Goal: Information Seeking & Learning: Learn about a topic

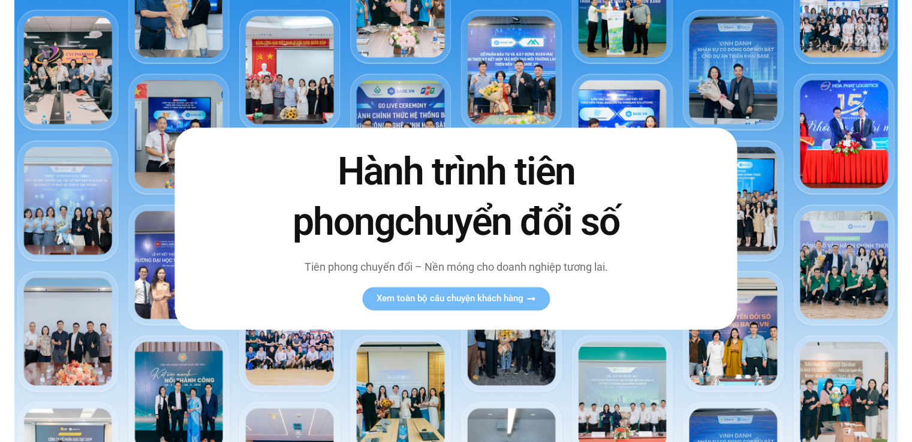
scroll to position [99, 0]
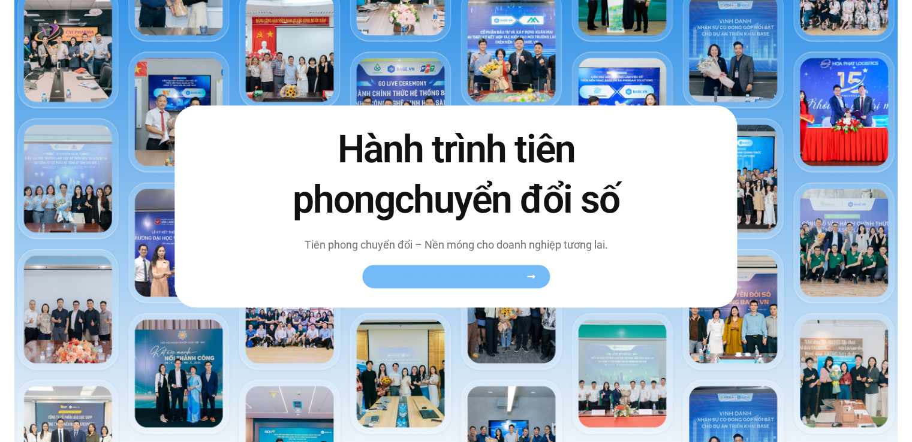
click at [397, 276] on span "Xem toàn bộ câu chuyện khách hàng" at bounding box center [449, 276] width 147 height 9
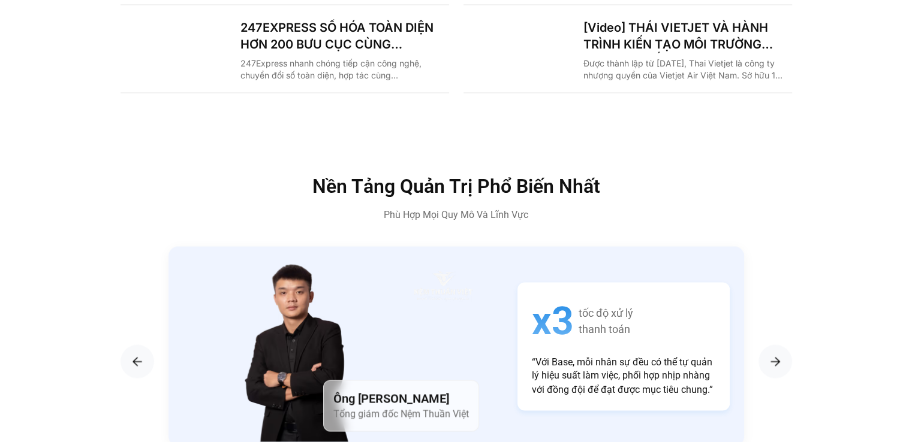
scroll to position [1998, 0]
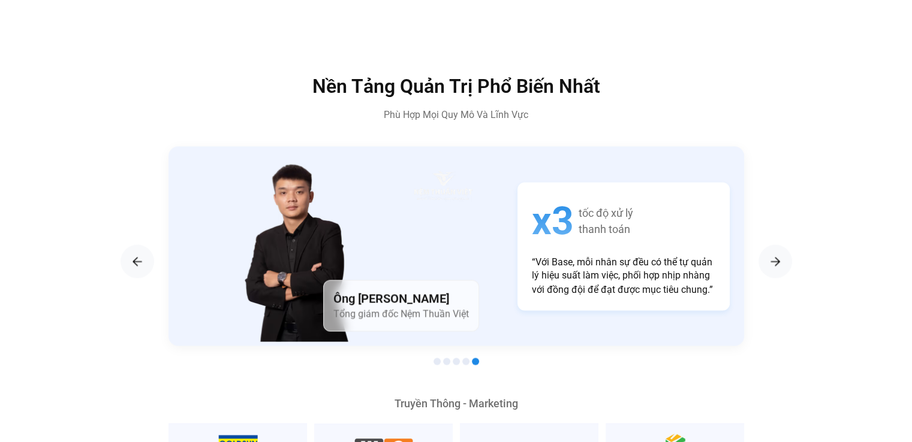
click at [432, 355] on div at bounding box center [455, 362] width 575 height 14
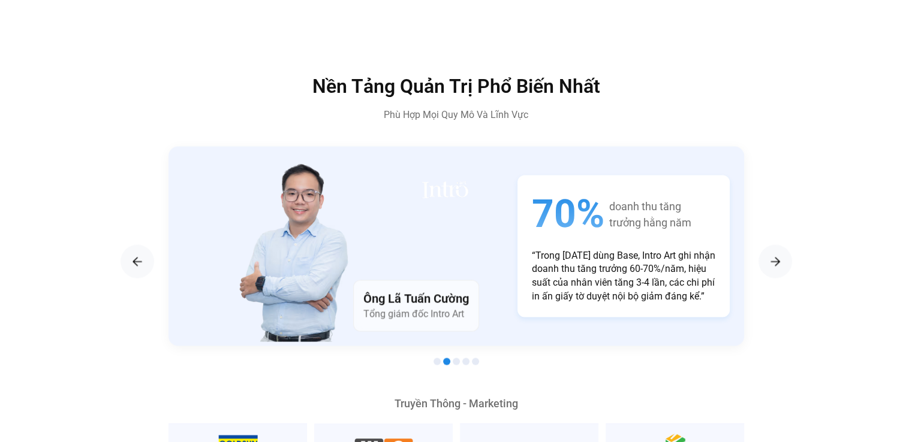
click at [440, 355] on div at bounding box center [455, 362] width 575 height 14
click at [437, 358] on span "Go to slide 1" at bounding box center [436, 361] width 7 height 7
click at [144, 245] on div "Previous slide" at bounding box center [137, 262] width 34 height 34
click at [134, 254] on img "Previous slide" at bounding box center [137, 261] width 14 height 14
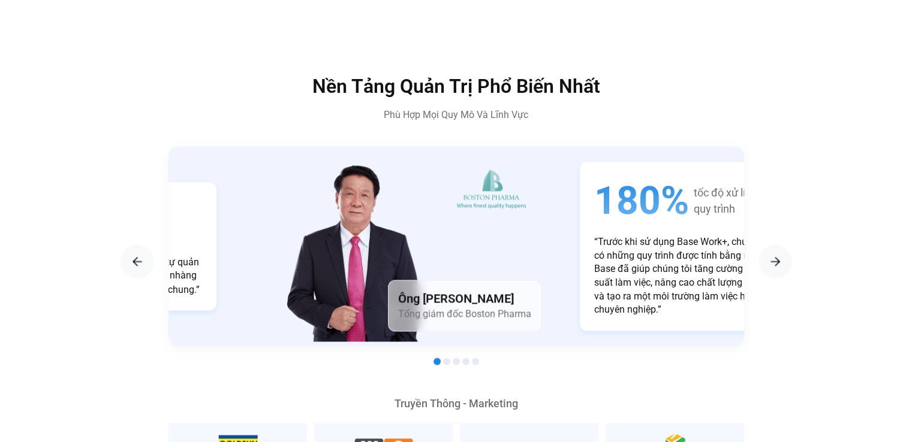
click at [435, 290] on h4 "Ông [PERSON_NAME]" at bounding box center [464, 298] width 133 height 17
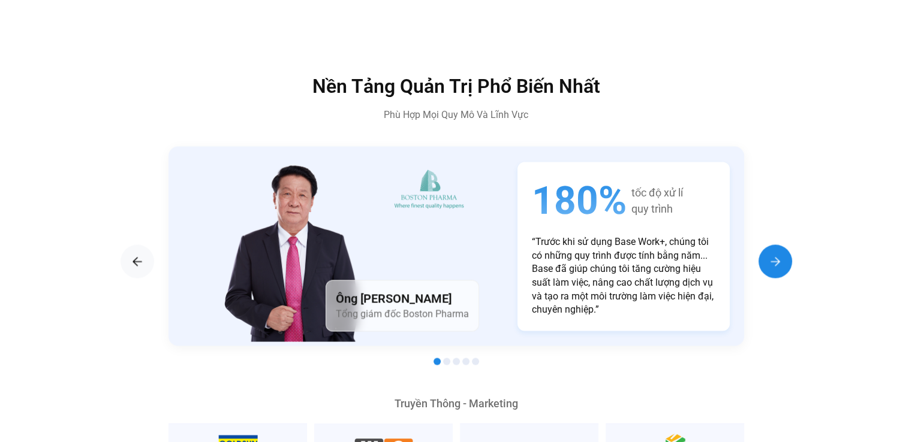
click at [783, 248] on div "Next slide" at bounding box center [775, 262] width 34 height 34
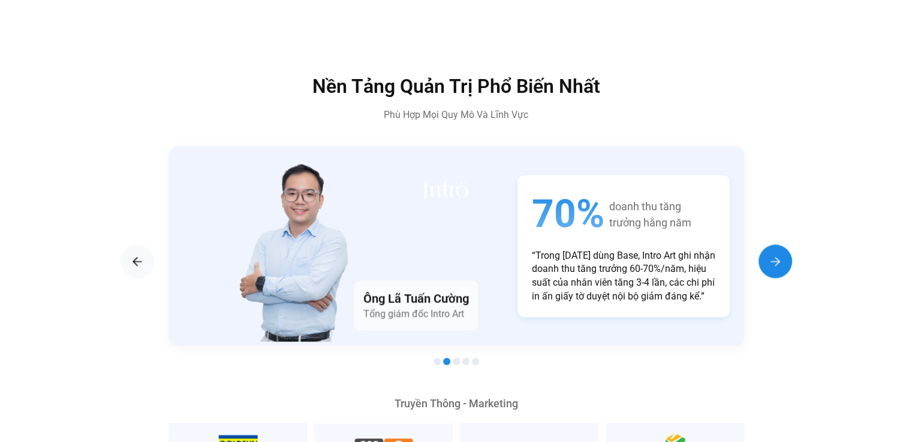
click at [777, 247] on div "Next slide" at bounding box center [775, 262] width 34 height 34
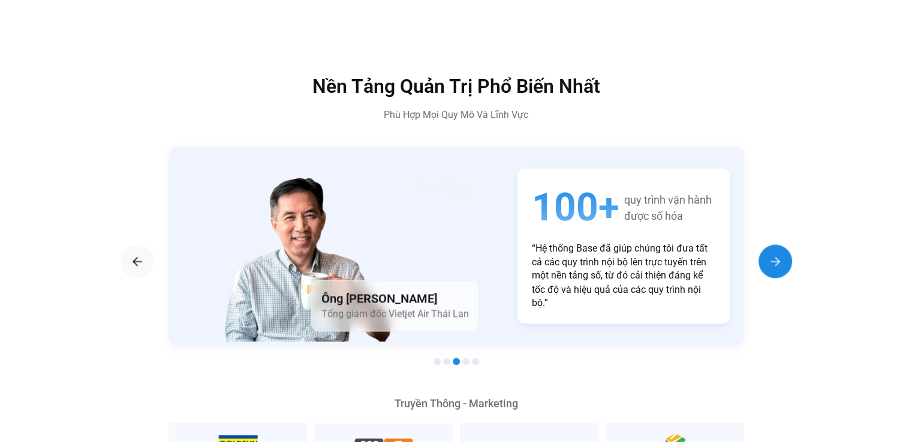
click at [777, 254] on img "Next slide" at bounding box center [775, 261] width 14 height 14
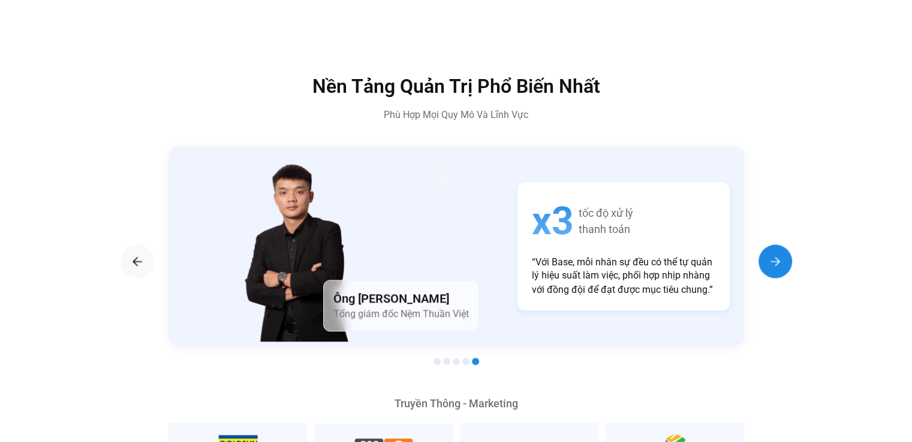
click at [774, 254] on img "Next slide" at bounding box center [775, 261] width 14 height 14
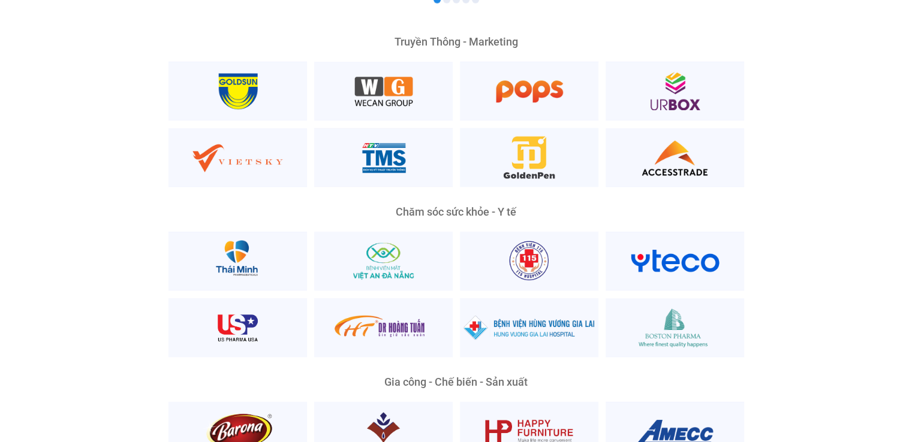
scroll to position [2297, 0]
